Goal: Task Accomplishment & Management: Complete application form

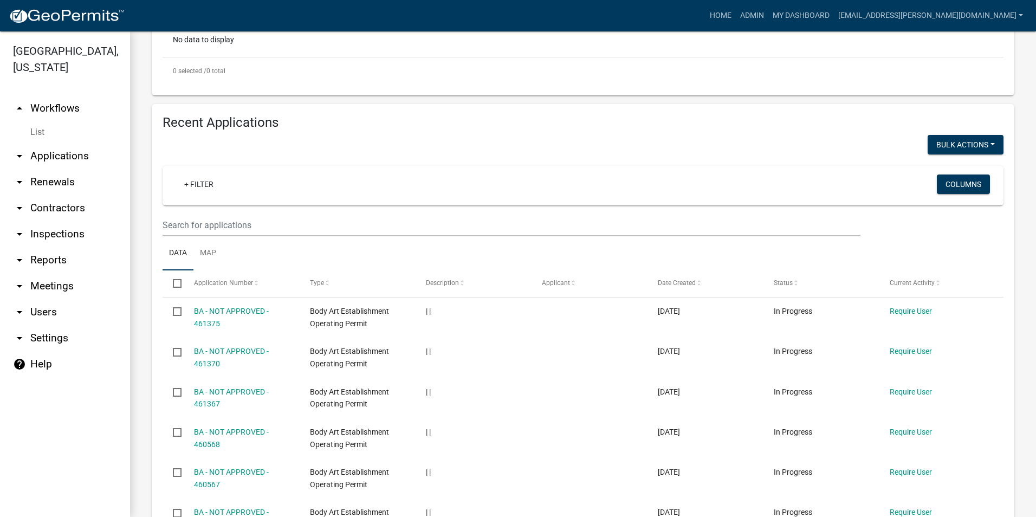
scroll to position [162, 0]
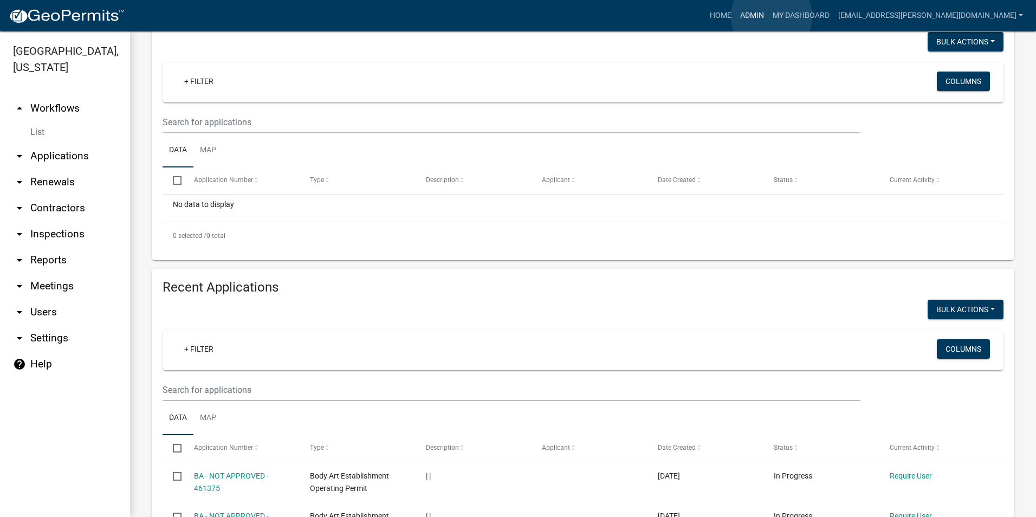
click at [768, 17] on link "Admin" at bounding box center [751, 15] width 32 height 21
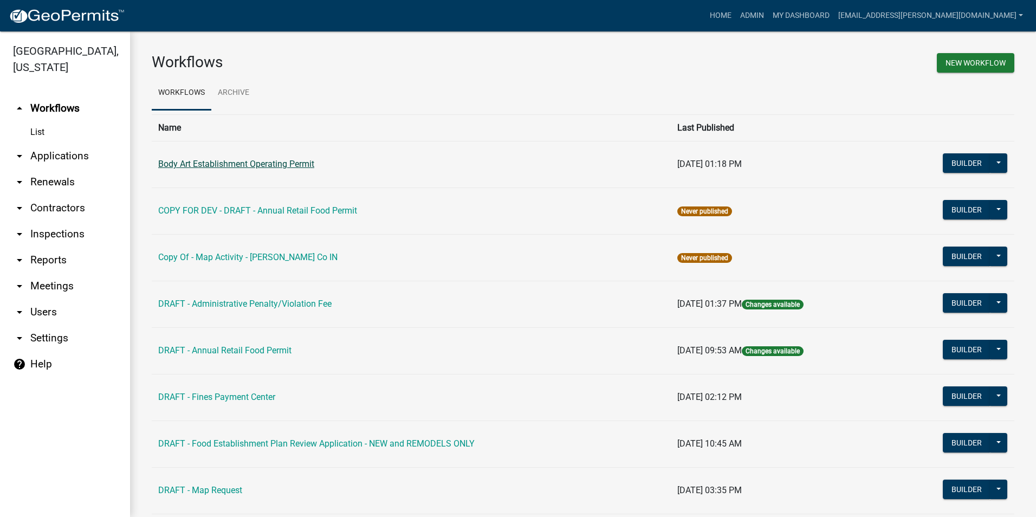
click at [274, 165] on link "Body Art Establishment Operating Permit" at bounding box center [236, 164] width 156 height 10
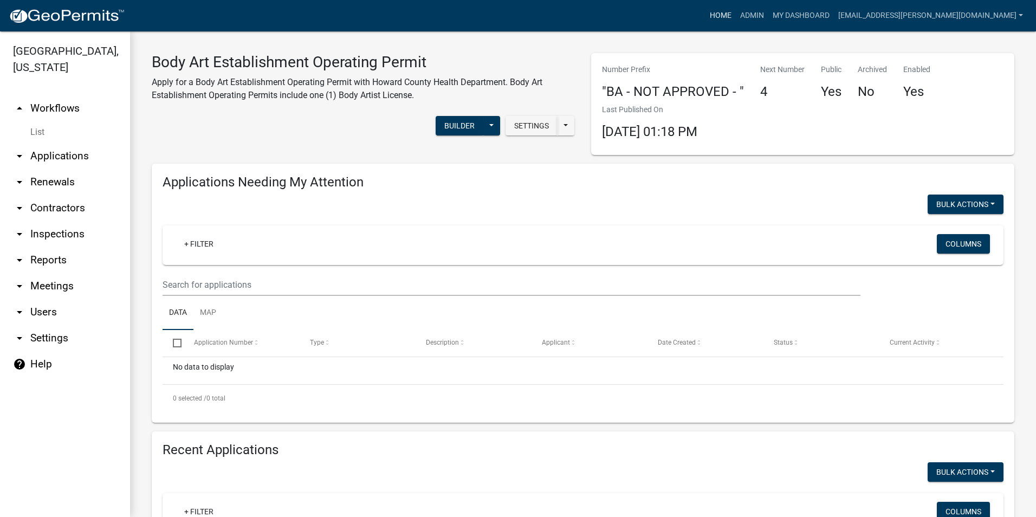
click at [735, 14] on link "Home" at bounding box center [720, 15] width 30 height 21
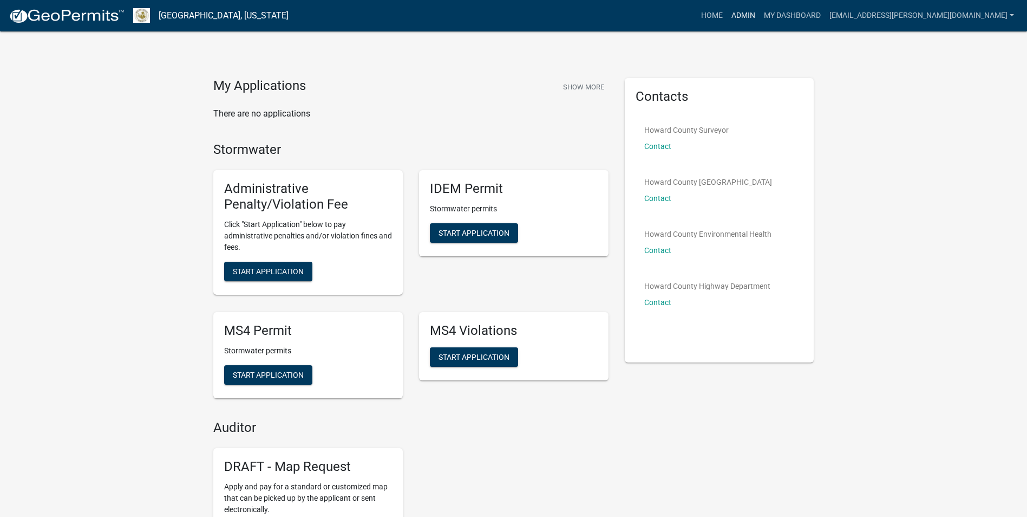
click at [760, 14] on link "Admin" at bounding box center [743, 15] width 32 height 21
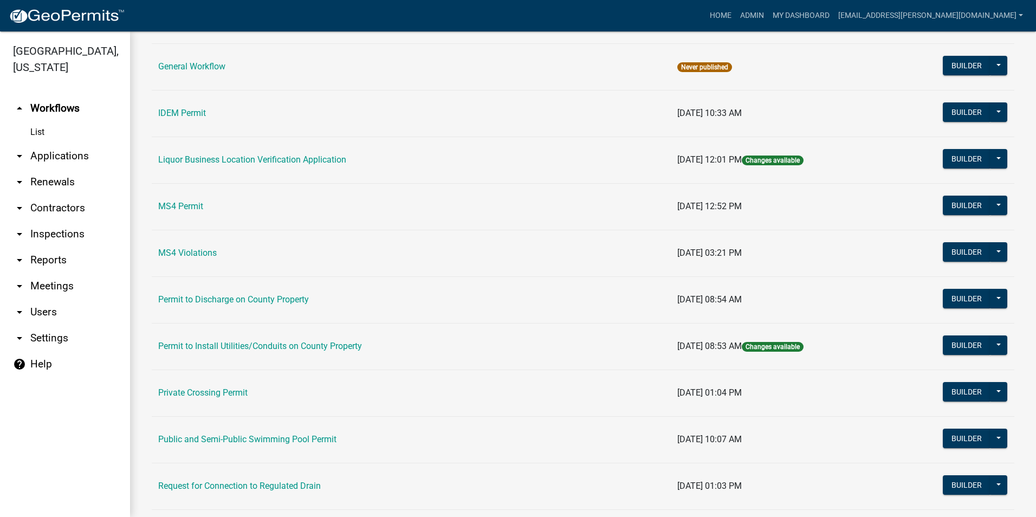
scroll to position [865, 0]
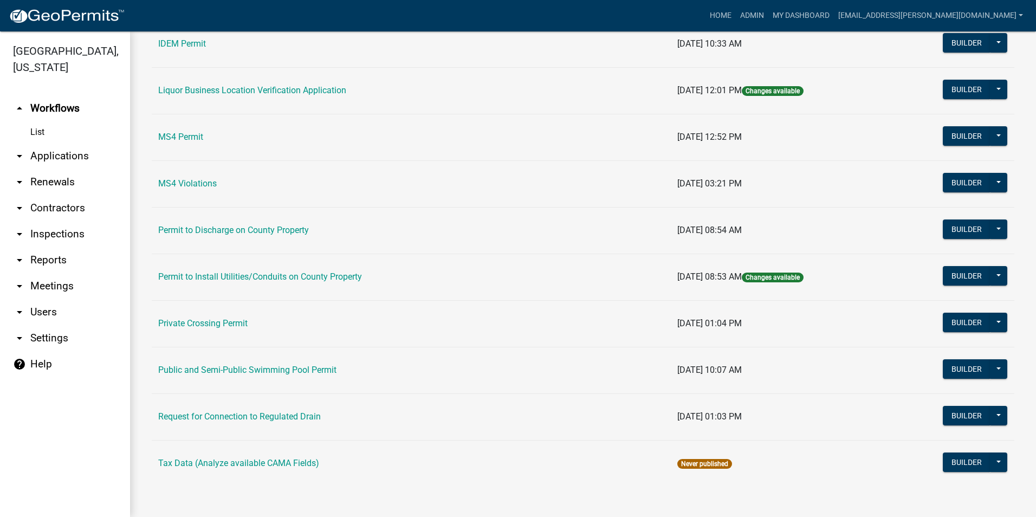
click at [277, 377] on td "Public and Semi-Public Swimming Pool Permit" at bounding box center [411, 370] width 519 height 47
click at [278, 374] on link "Public and Semi-Public Swimming Pool Permit" at bounding box center [247, 369] width 178 height 10
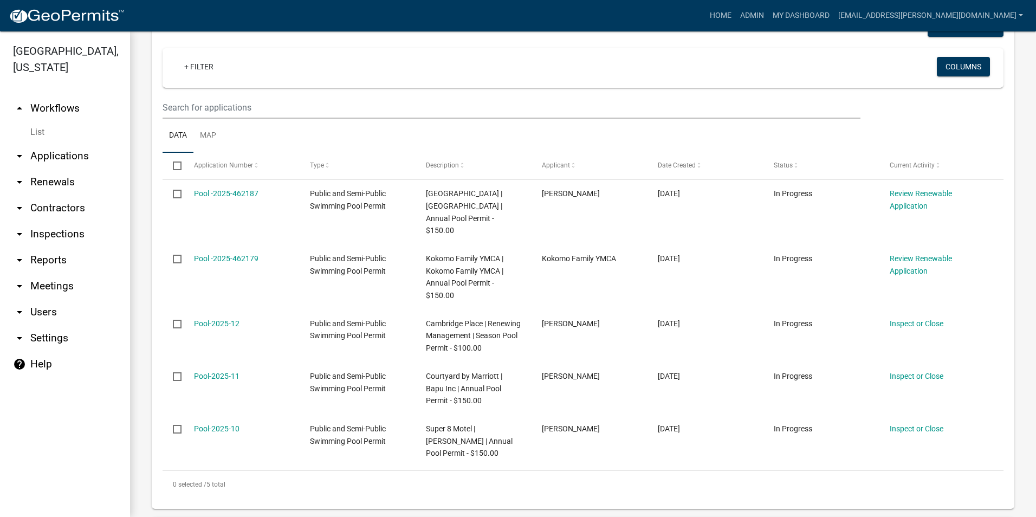
scroll to position [162, 0]
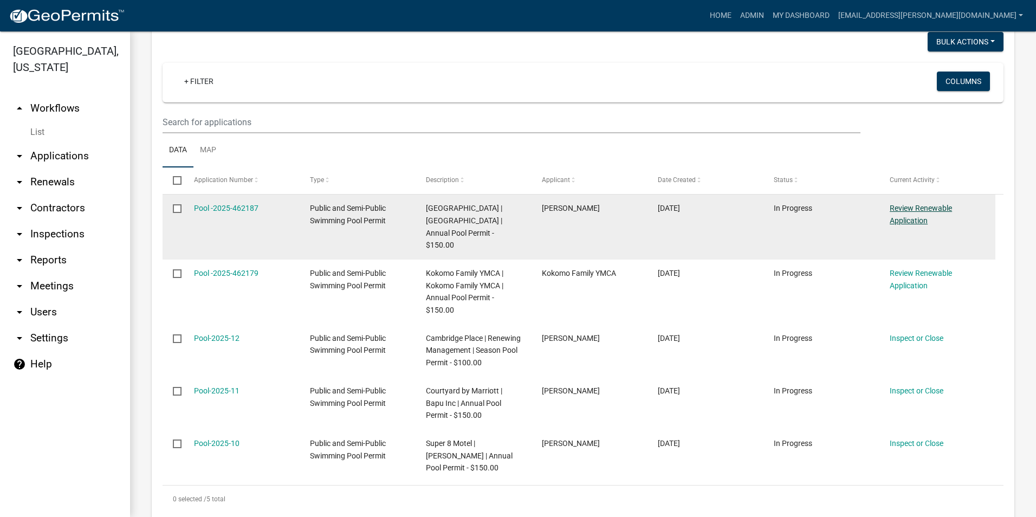
click at [906, 205] on link "Review Renewable Application" at bounding box center [920, 214] width 62 height 21
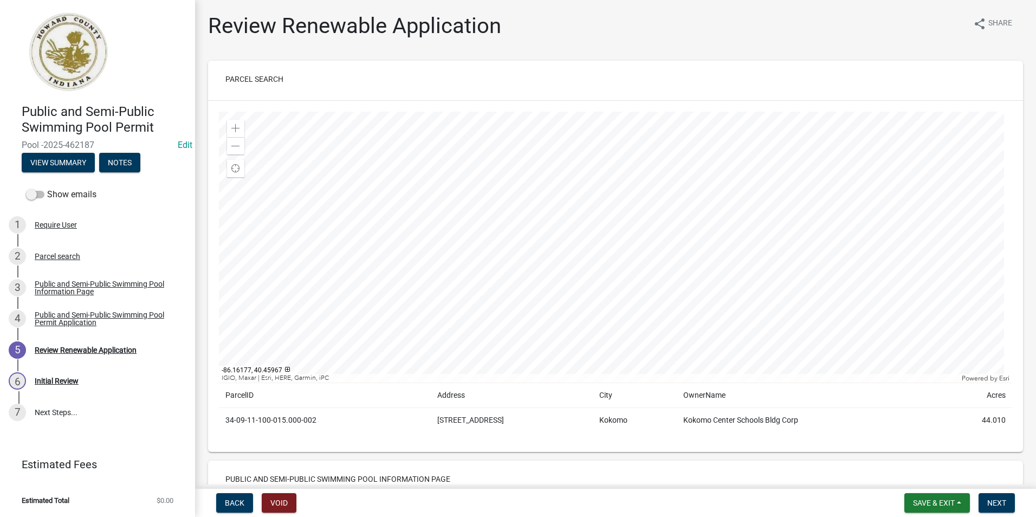
click at [529, 178] on div at bounding box center [615, 247] width 793 height 271
click at [546, 279] on div at bounding box center [615, 247] width 793 height 271
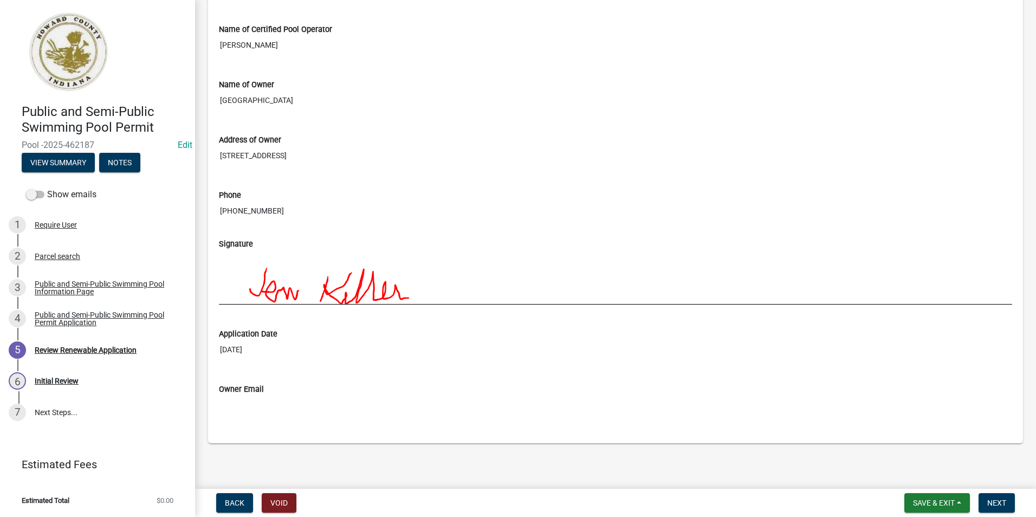
scroll to position [868, 0]
click at [994, 496] on button "Next" at bounding box center [996, 502] width 36 height 19
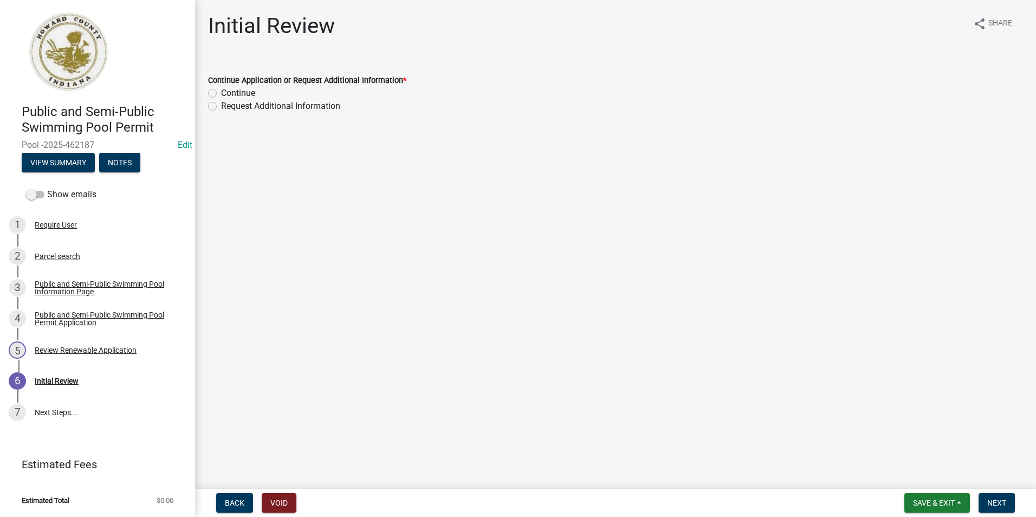
click at [221, 94] on label "Continue" at bounding box center [238, 93] width 34 height 13
click at [221, 94] on input "Continue" at bounding box center [224, 90] width 7 height 7
radio input "true"
click at [995, 502] on span "Next" at bounding box center [996, 502] width 19 height 9
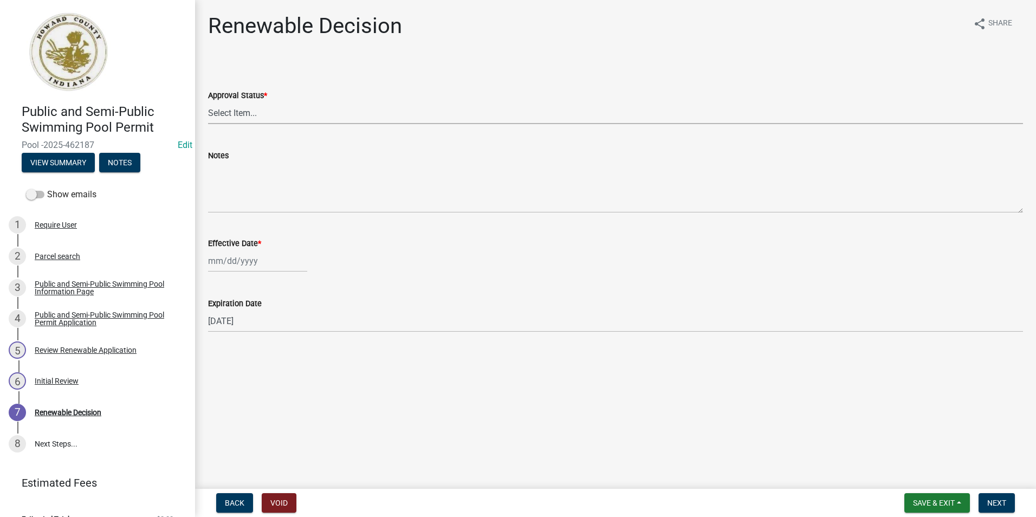
click at [272, 113] on select "Select Item... Approved Denied" at bounding box center [615, 113] width 815 height 22
click at [208, 102] on select "Select Item... Approved Denied" at bounding box center [615, 113] width 815 height 22
select select "6cfd4193-1f57-4c7e-a5e5-f68c9e85a162"
click at [252, 268] on div at bounding box center [257, 261] width 99 height 22
select select "8"
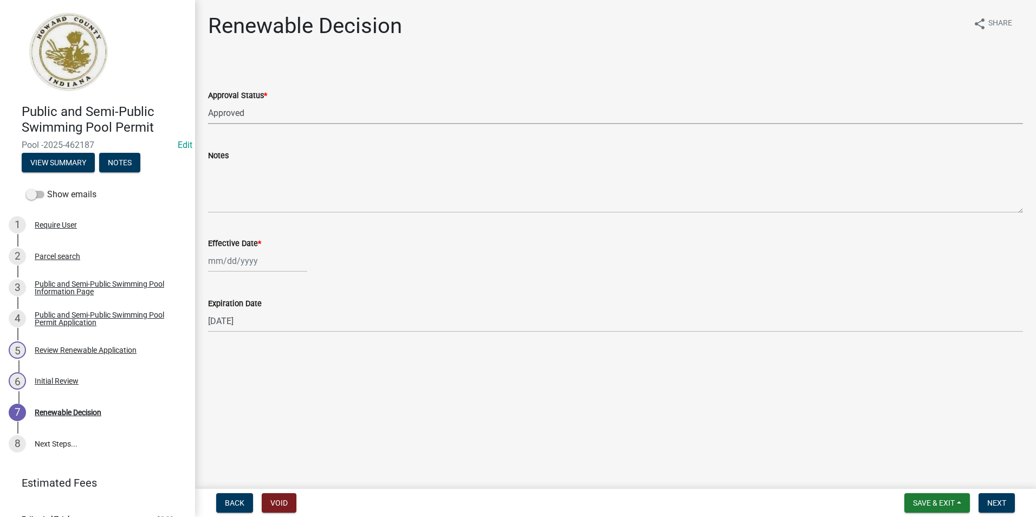
select select "2025"
click at [220, 356] on div "11" at bounding box center [218, 352] width 17 height 17
type input "[DATE]"
click at [991, 499] on span "Next" at bounding box center [996, 502] width 19 height 9
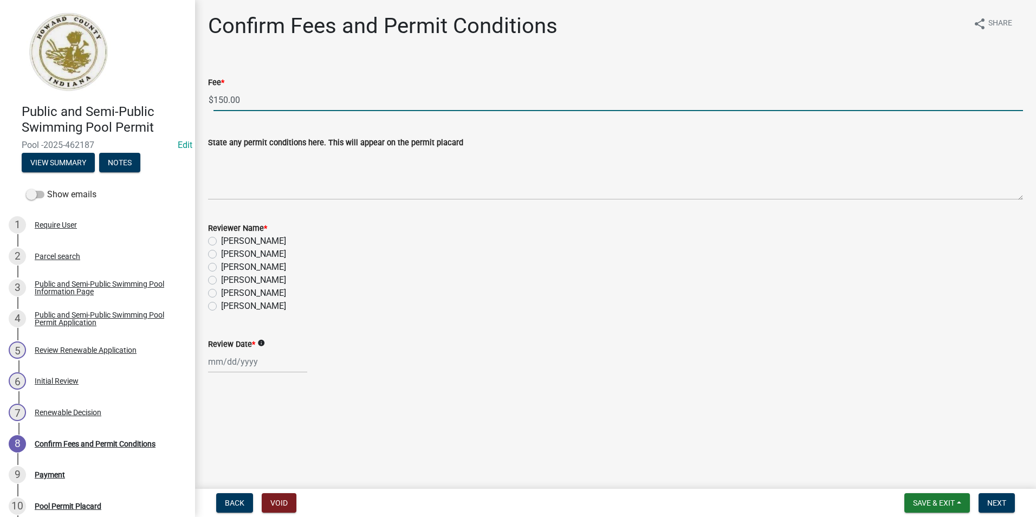
drag, startPoint x: 257, startPoint y: 95, endPoint x: 190, endPoint y: 97, distance: 67.2
click at [190, 97] on div "Public and Semi-Public Swimming Pool Permit Pool -2025-462187 Edit View Summary…" at bounding box center [518, 258] width 1036 height 517
type input "0"
click at [374, 277] on div "[PERSON_NAME]" at bounding box center [615, 280] width 815 height 13
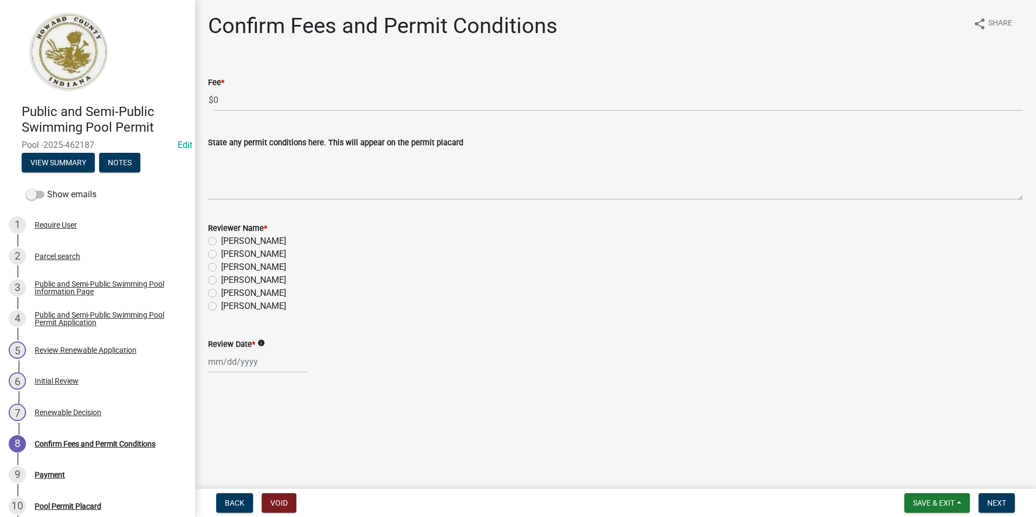
click at [221, 307] on label "[PERSON_NAME]" at bounding box center [253, 305] width 65 height 13
click at [221, 307] on input "[PERSON_NAME]" at bounding box center [224, 302] width 7 height 7
radio input "true"
click at [223, 366] on div at bounding box center [257, 361] width 99 height 22
select select "8"
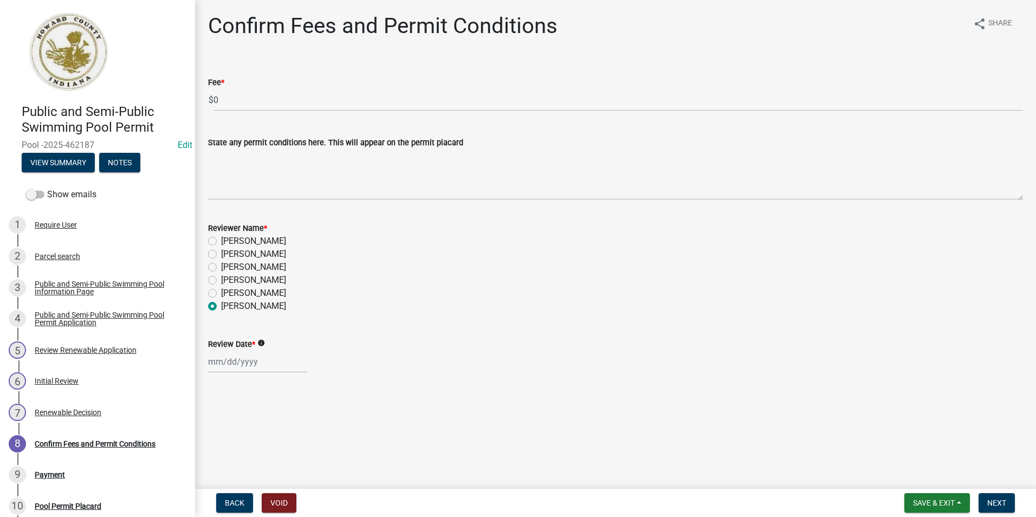
select select "2025"
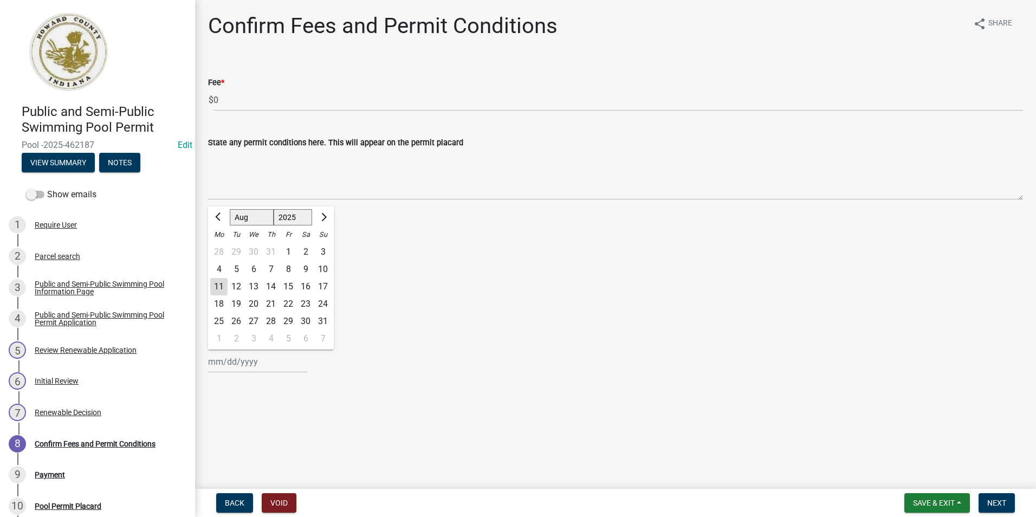
click at [220, 289] on div "11" at bounding box center [218, 286] width 17 height 17
type input "[DATE]"
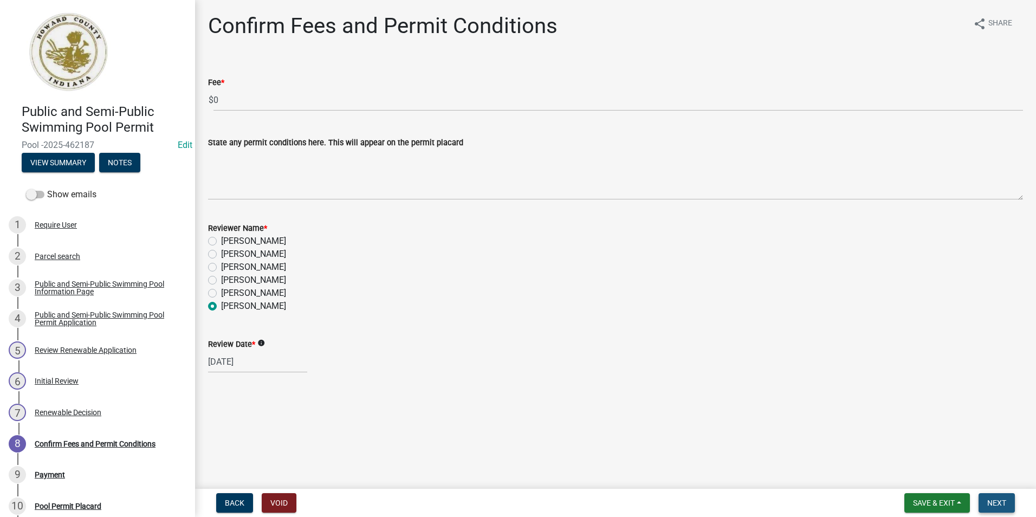
click at [1006, 495] on button "Next" at bounding box center [996, 502] width 36 height 19
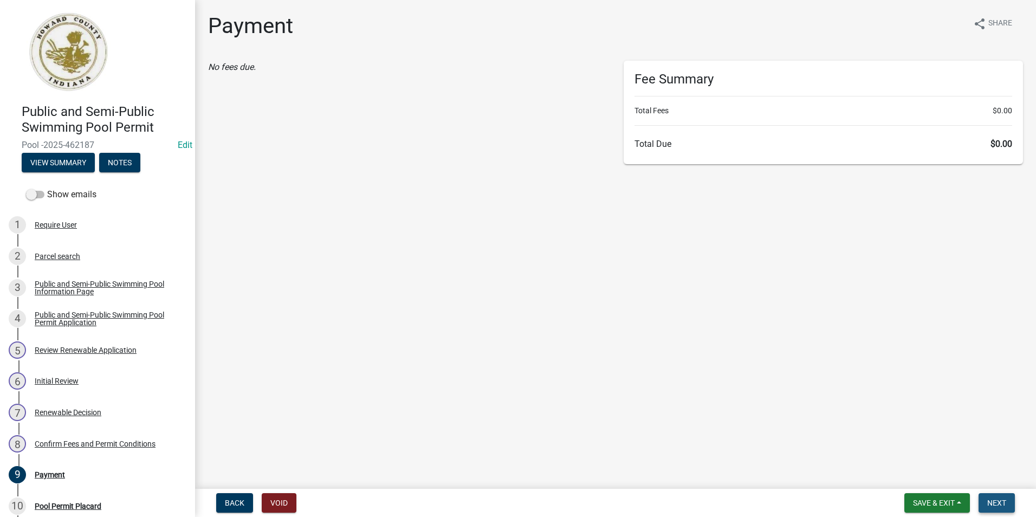
click at [999, 499] on span "Next" at bounding box center [996, 502] width 19 height 9
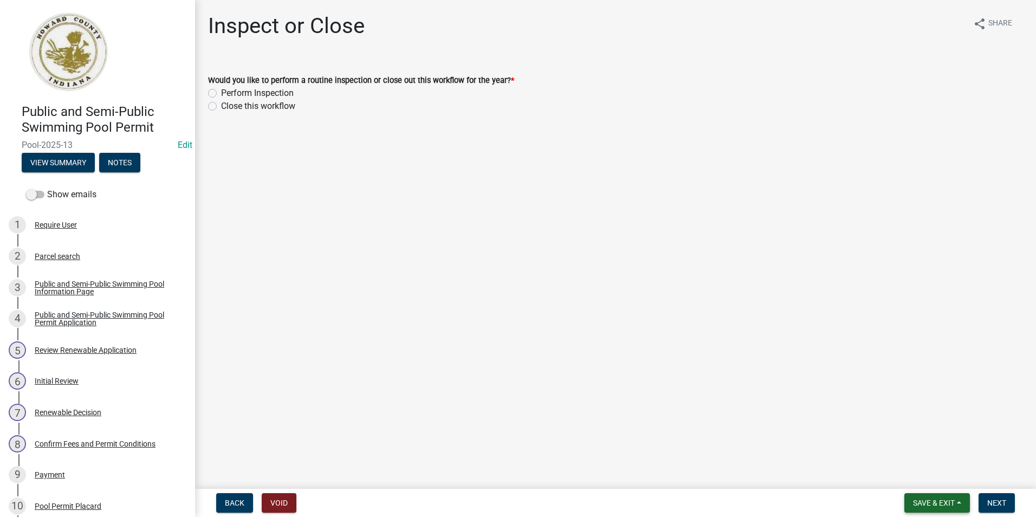
click at [928, 505] on span "Save & Exit" at bounding box center [934, 502] width 42 height 9
click at [927, 471] on button "Save & Exit" at bounding box center [926, 474] width 87 height 26
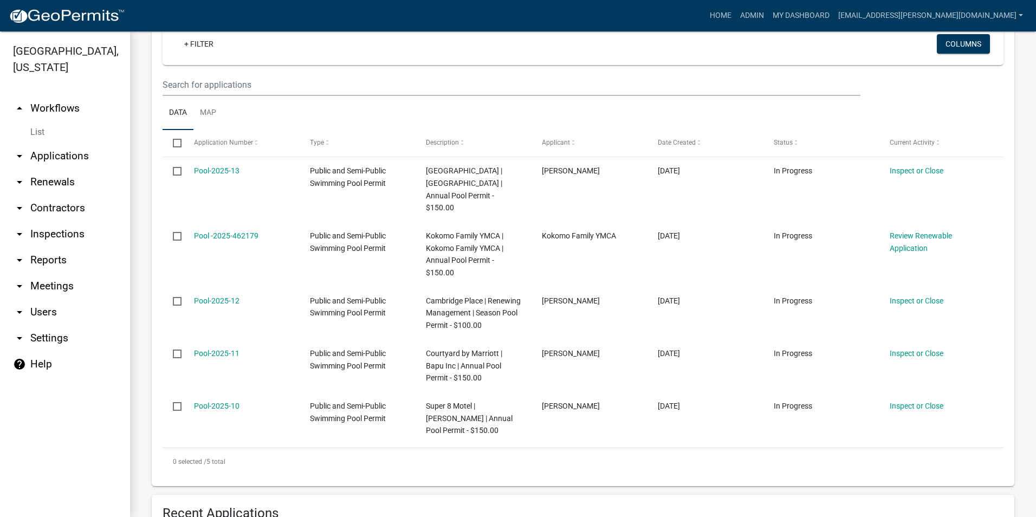
scroll to position [217, 0]
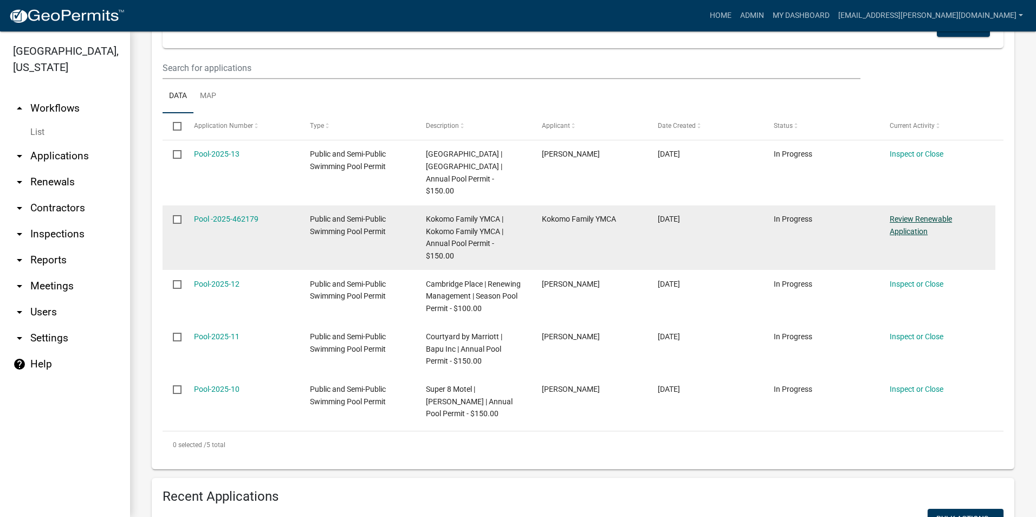
click at [924, 218] on link "Review Renewable Application" at bounding box center [920, 224] width 62 height 21
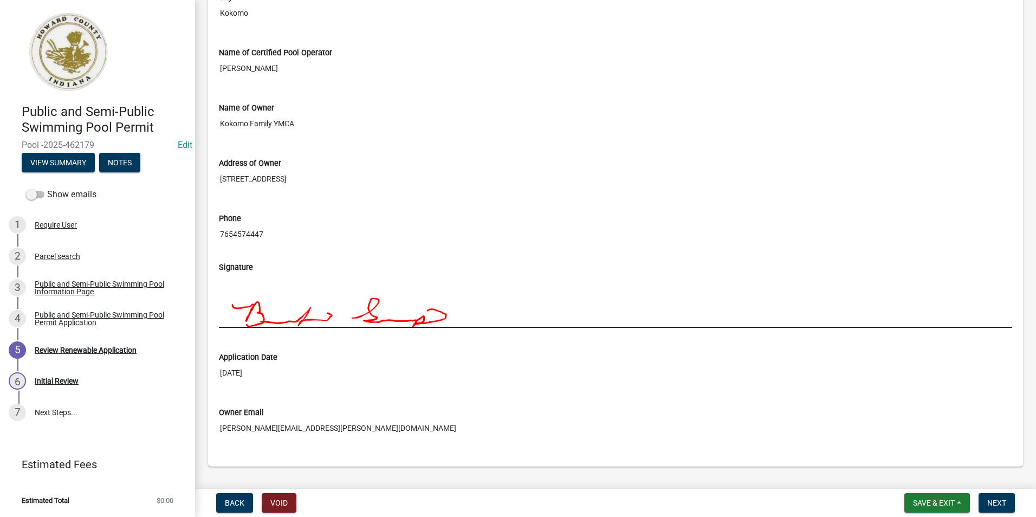
scroll to position [867, 0]
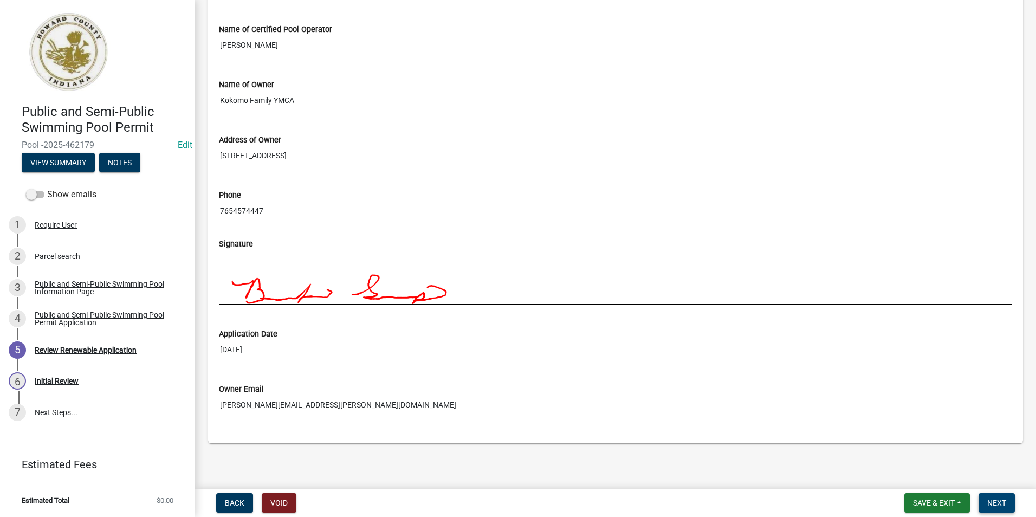
click at [1008, 501] on button "Next" at bounding box center [996, 502] width 36 height 19
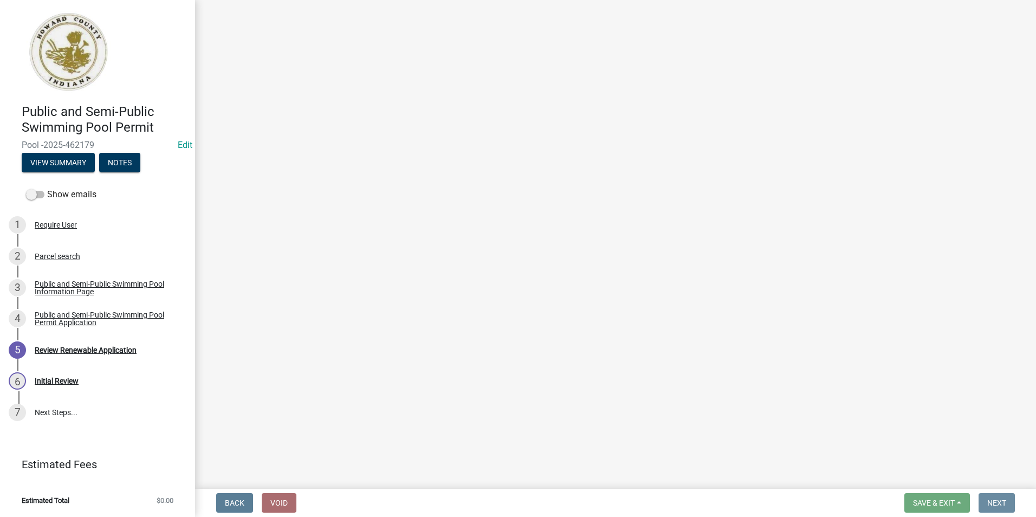
scroll to position [0, 0]
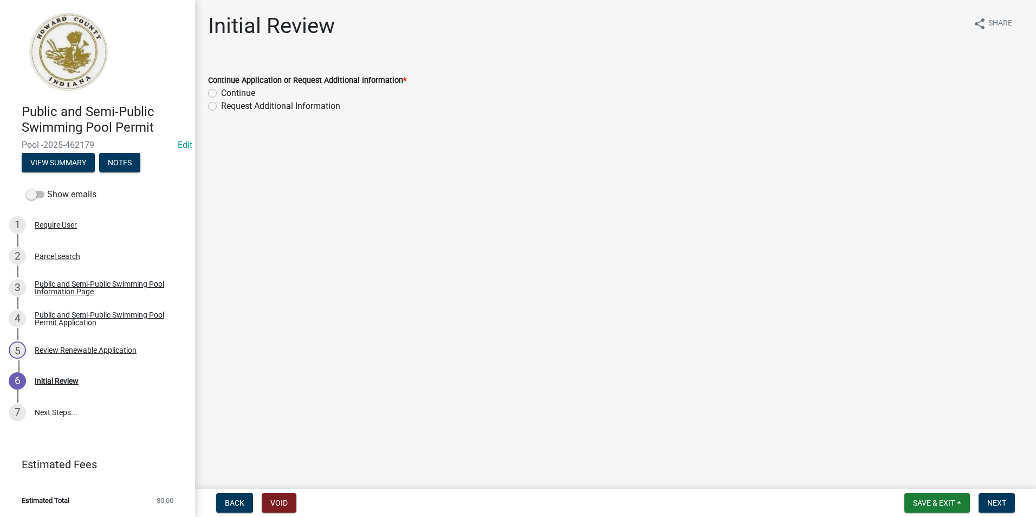
click at [221, 91] on label "Continue" at bounding box center [238, 93] width 34 height 13
click at [221, 91] on input "Continue" at bounding box center [224, 90] width 7 height 7
radio input "true"
click at [994, 498] on span "Next" at bounding box center [996, 502] width 19 height 9
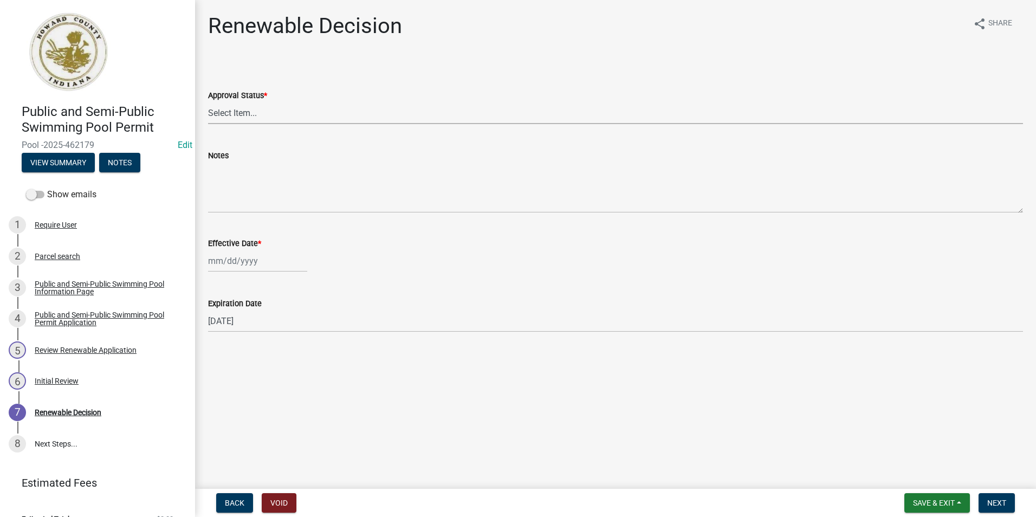
click at [257, 115] on select "Select Item... Approved Denied" at bounding box center [615, 113] width 815 height 22
click at [208, 102] on select "Select Item... Approved Denied" at bounding box center [615, 113] width 815 height 22
select select "6cfd4193-1f57-4c7e-a5e5-f68c9e85a162"
click at [272, 257] on div at bounding box center [257, 261] width 99 height 22
select select "8"
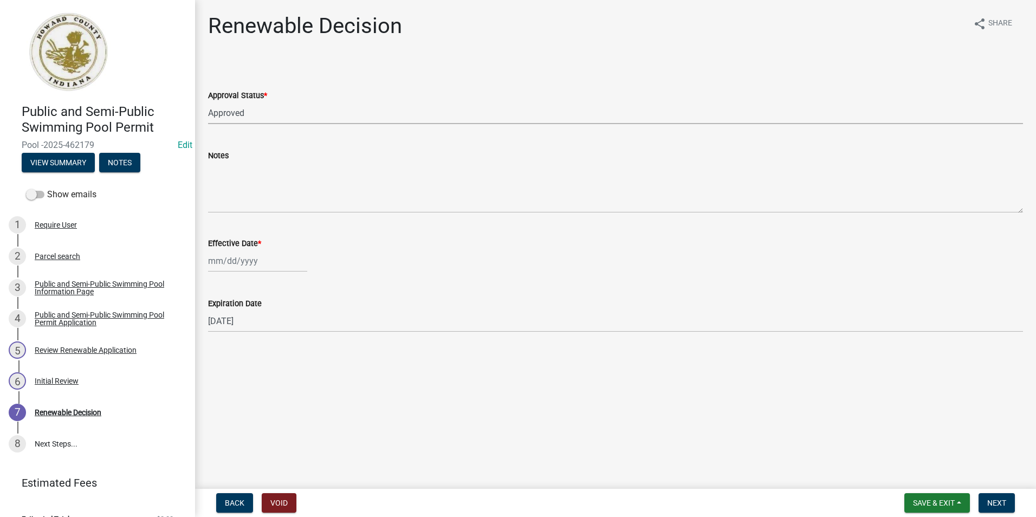
select select "2025"
click at [222, 357] on div "11" at bounding box center [218, 352] width 17 height 17
type input "[DATE]"
click at [998, 500] on span "Next" at bounding box center [996, 502] width 19 height 9
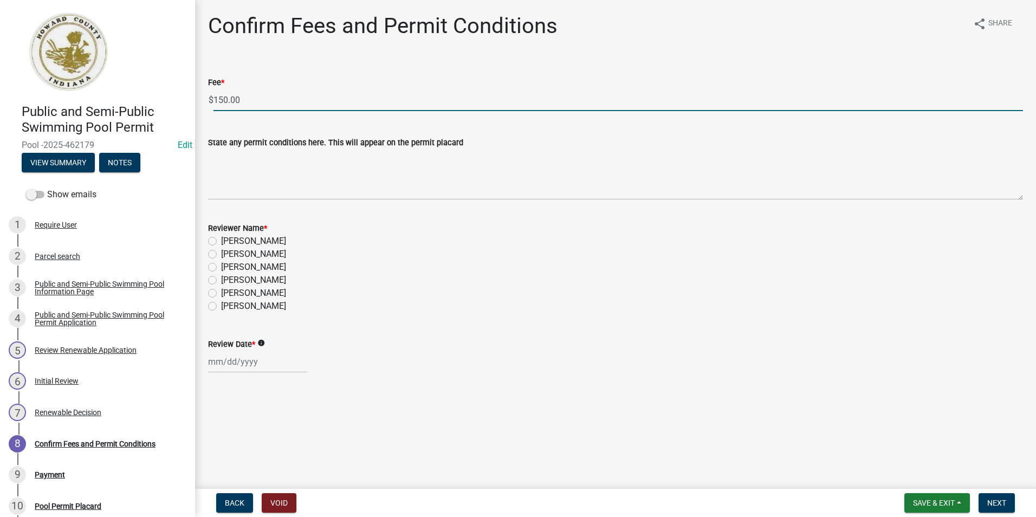
drag, startPoint x: 249, startPoint y: 103, endPoint x: 171, endPoint y: 99, distance: 78.6
click at [171, 99] on div "Public and Semi-Public Swimming Pool Permit Pool -2025-462179 Edit View Summary…" at bounding box center [518, 258] width 1036 height 517
type input "0"
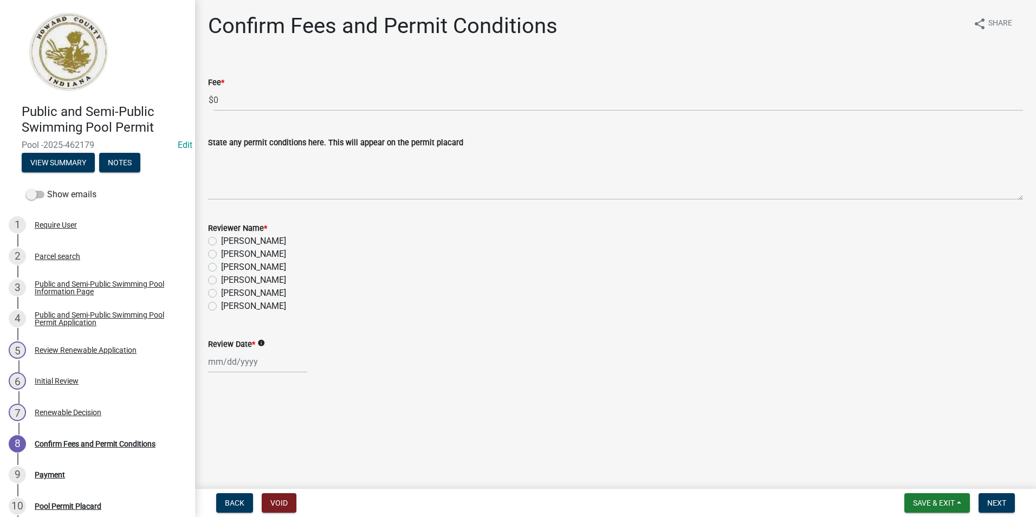
click at [221, 306] on label "[PERSON_NAME]" at bounding box center [253, 305] width 65 height 13
click at [221, 306] on input "[PERSON_NAME]" at bounding box center [224, 302] width 7 height 7
radio input "true"
click at [234, 365] on div at bounding box center [257, 361] width 99 height 22
select select "8"
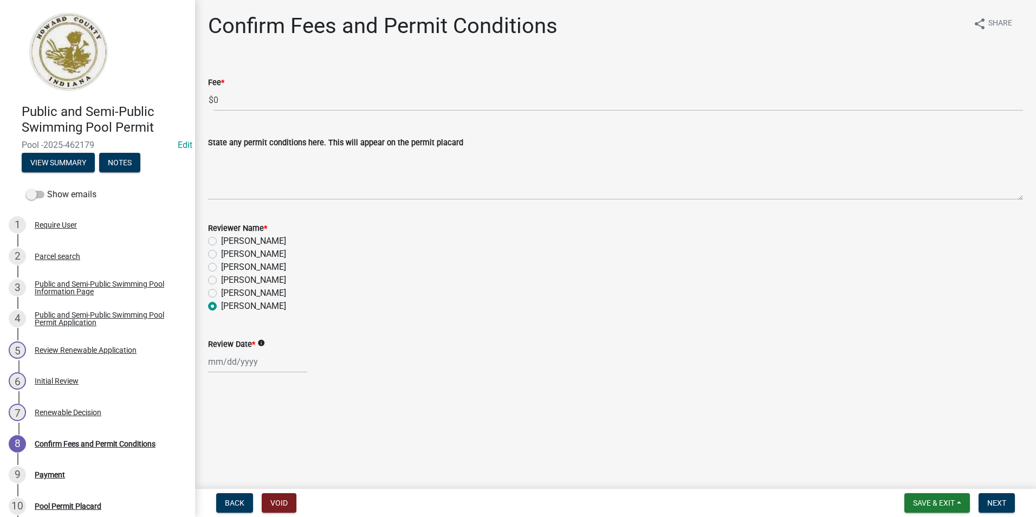
select select "2025"
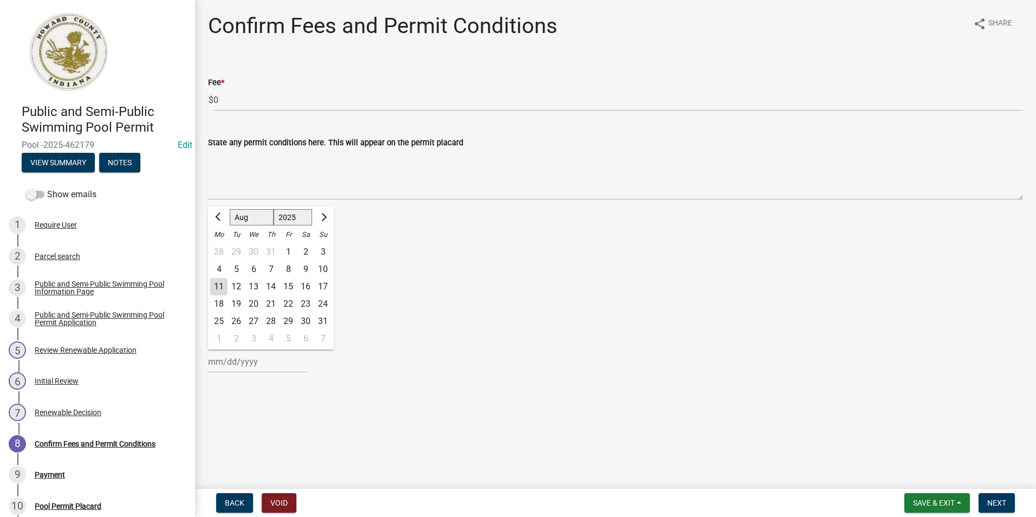
click at [213, 288] on div "11" at bounding box center [218, 286] width 17 height 17
type input "[DATE]"
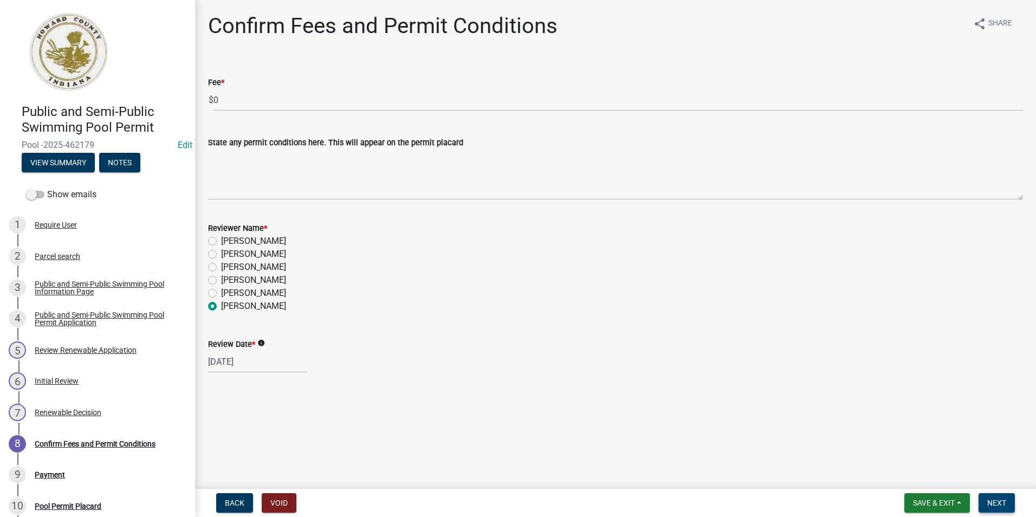
click at [1007, 503] on button "Next" at bounding box center [996, 502] width 36 height 19
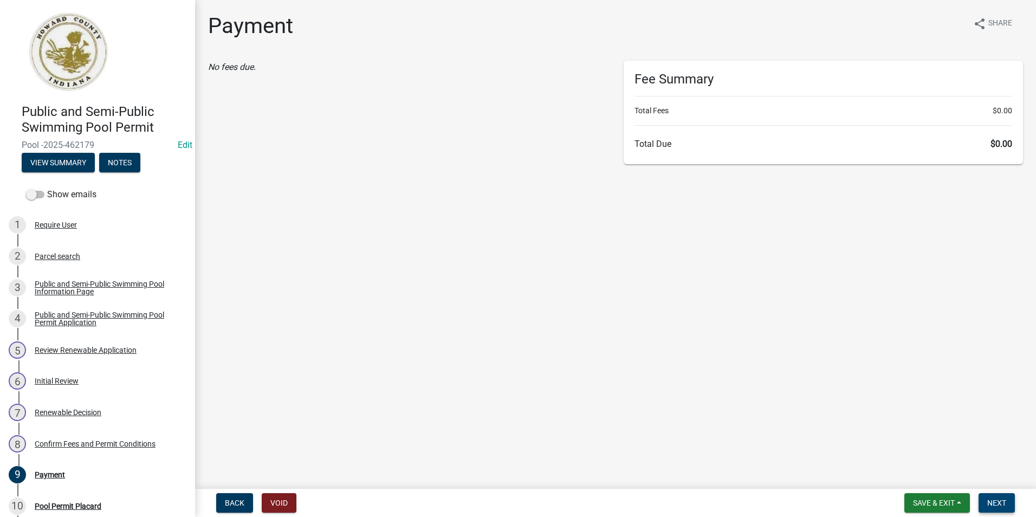
click at [1002, 499] on span "Next" at bounding box center [996, 502] width 19 height 9
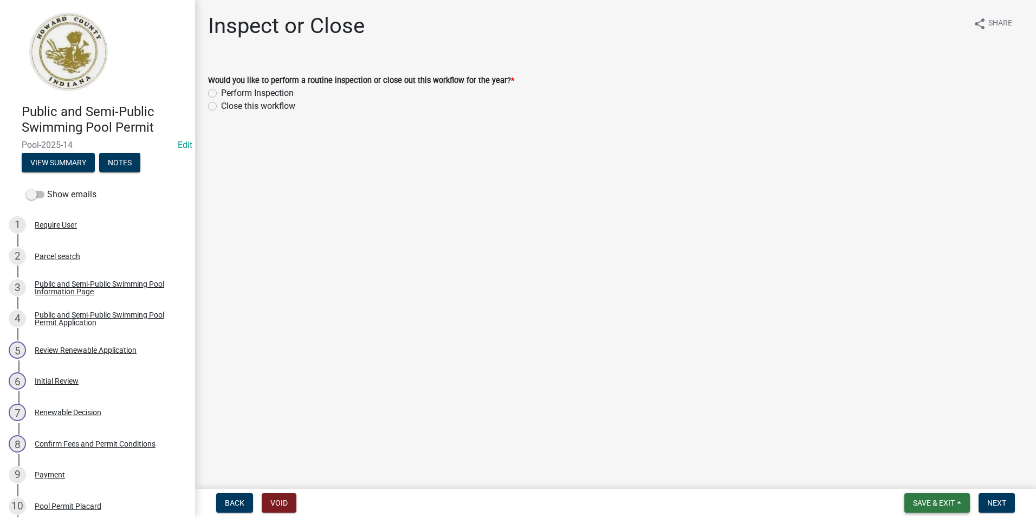
click at [935, 498] on span "Save & Exit" at bounding box center [934, 502] width 42 height 9
click at [933, 475] on button "Save & Exit" at bounding box center [926, 474] width 87 height 26
